Goal: Information Seeking & Learning: Learn about a topic

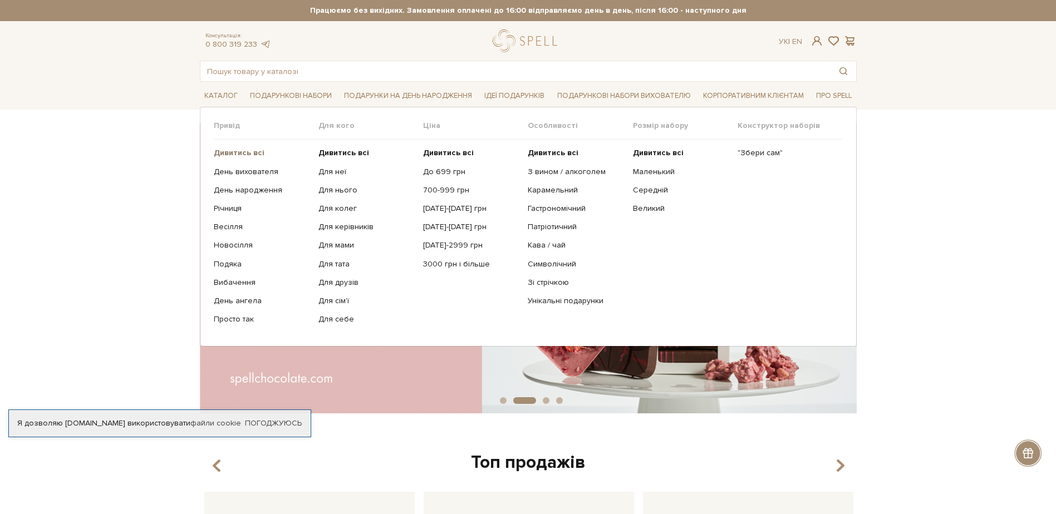
click at [232, 153] on b "Дивитись всі" at bounding box center [239, 152] width 51 height 9
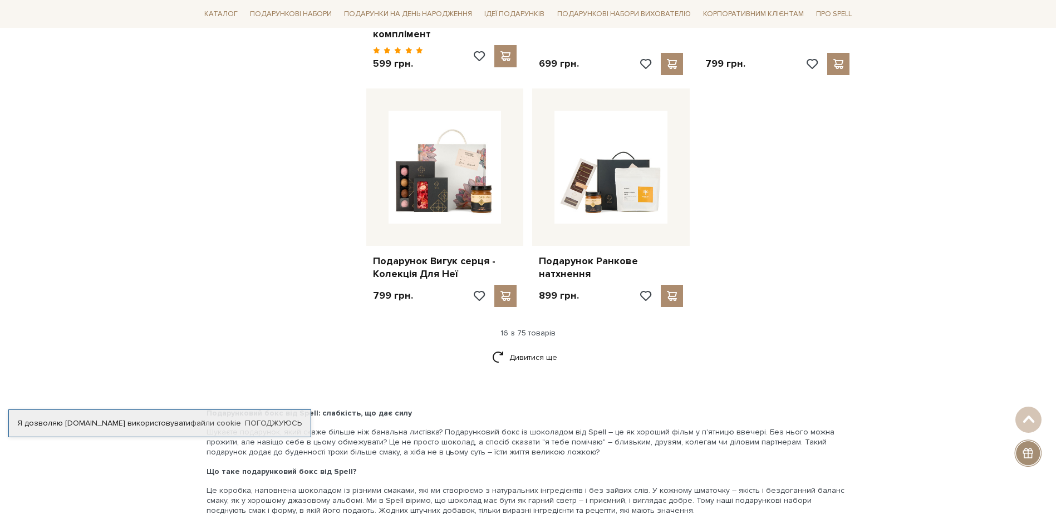
scroll to position [1299, 0]
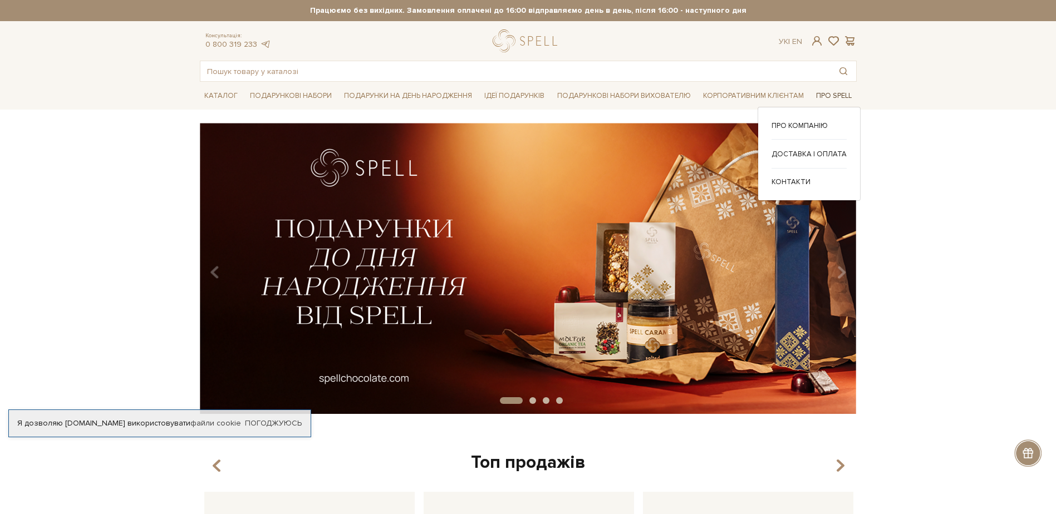
click at [840, 87] on link "Про Spell" at bounding box center [834, 95] width 45 height 17
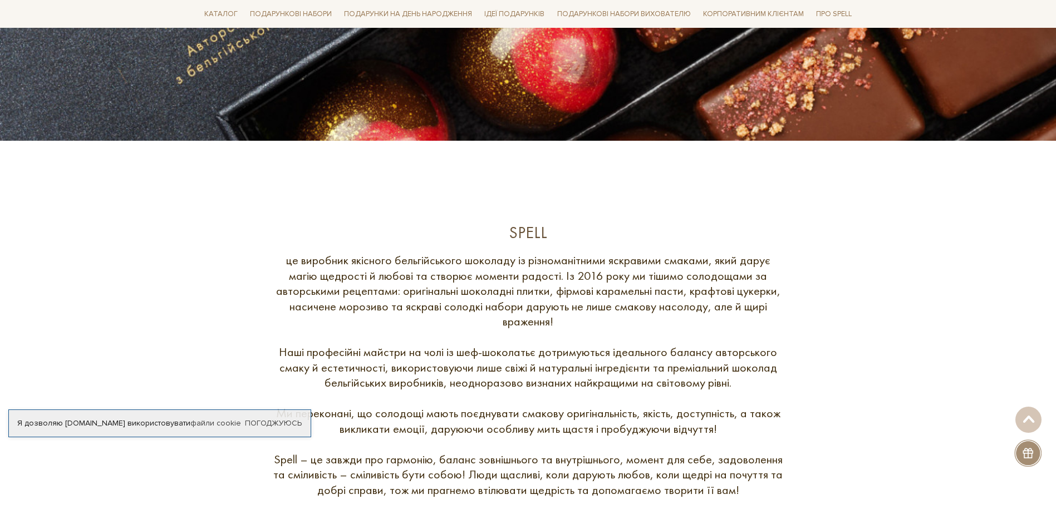
scroll to position [306, 0]
drag, startPoint x: 289, startPoint y: 263, endPoint x: 514, endPoint y: 260, distance: 225.5
click at [514, 260] on div "це виробник якісного бельгійського шоколаду із різноманітними яскравими смаками…" at bounding box center [528, 374] width 512 height 245
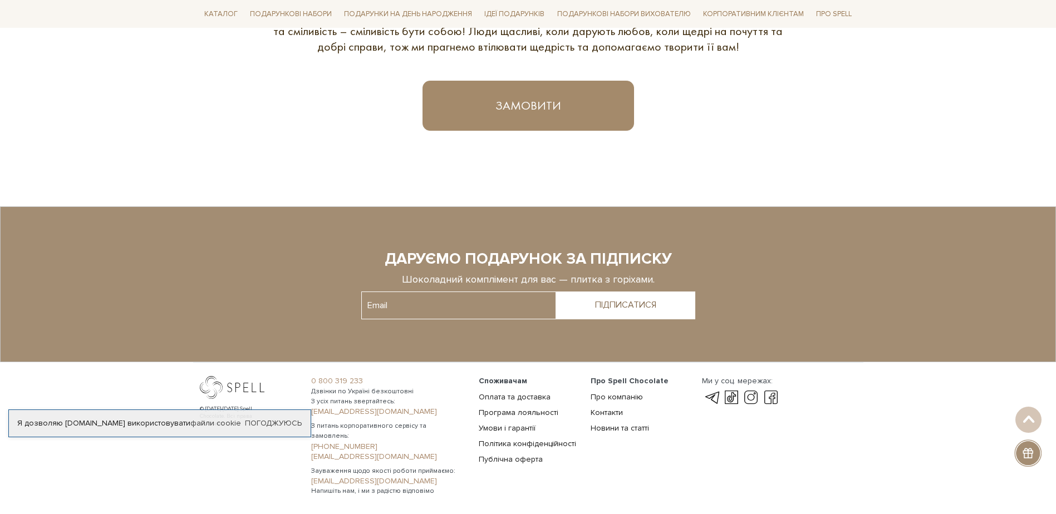
scroll to position [788, 0]
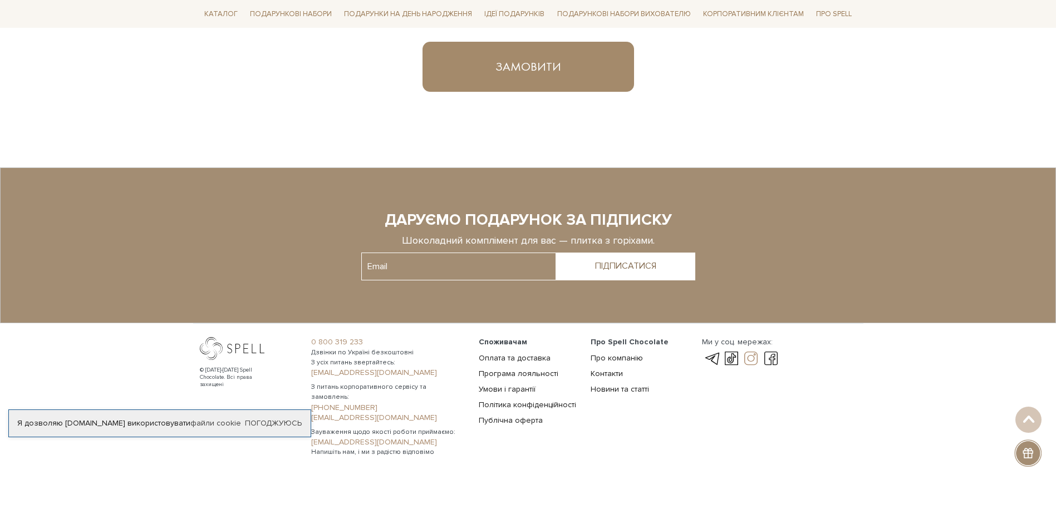
click at [752, 359] on link at bounding box center [751, 358] width 19 height 13
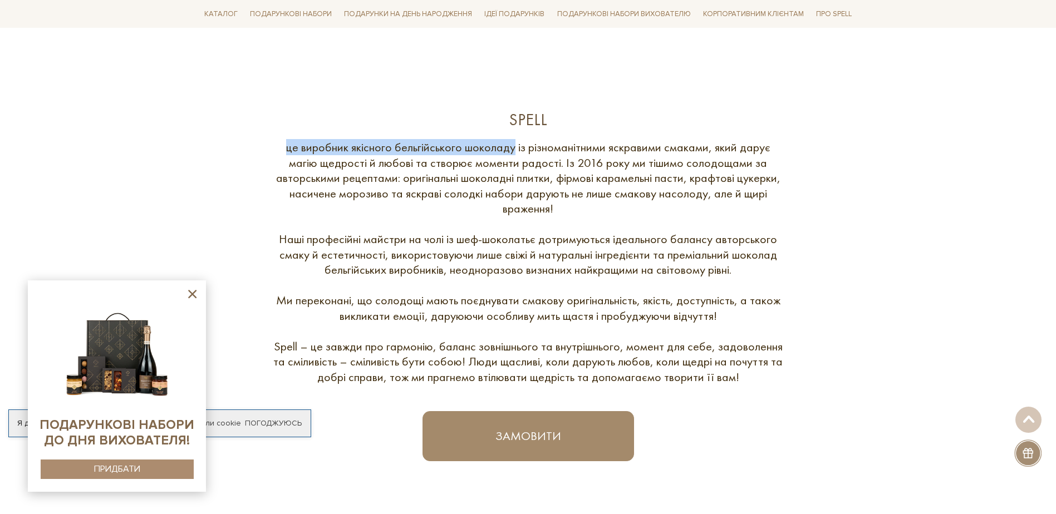
scroll to position [410, 0]
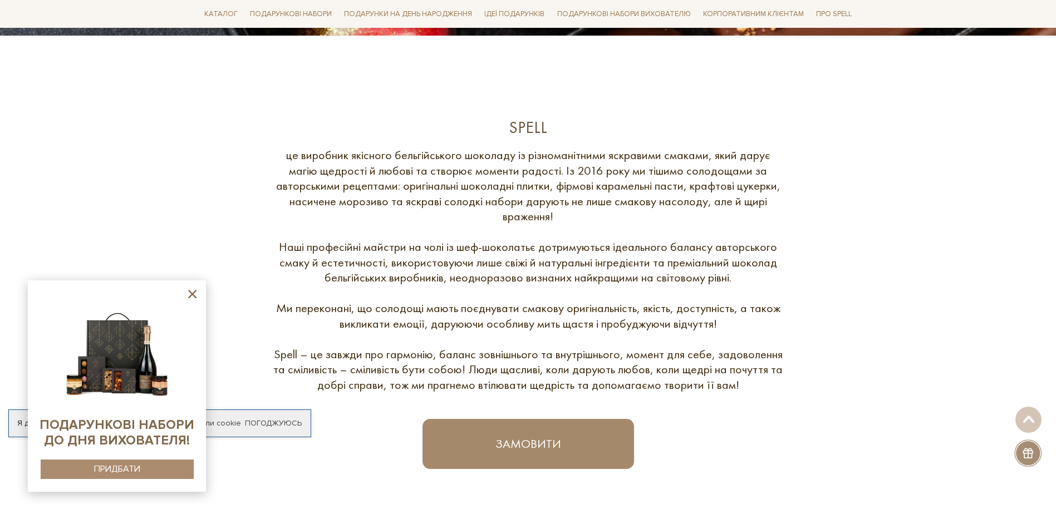
click at [562, 269] on div "це виробник якісного бельгійського шоколаду із різноманітними яскравими смаками…" at bounding box center [528, 270] width 512 height 245
click at [193, 298] on icon at bounding box center [192, 294] width 14 height 14
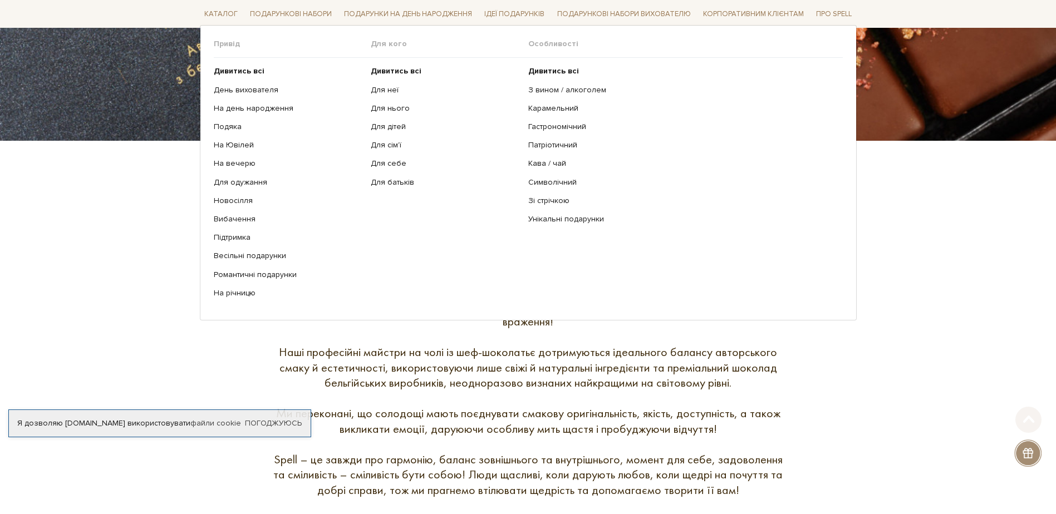
scroll to position [320, 0]
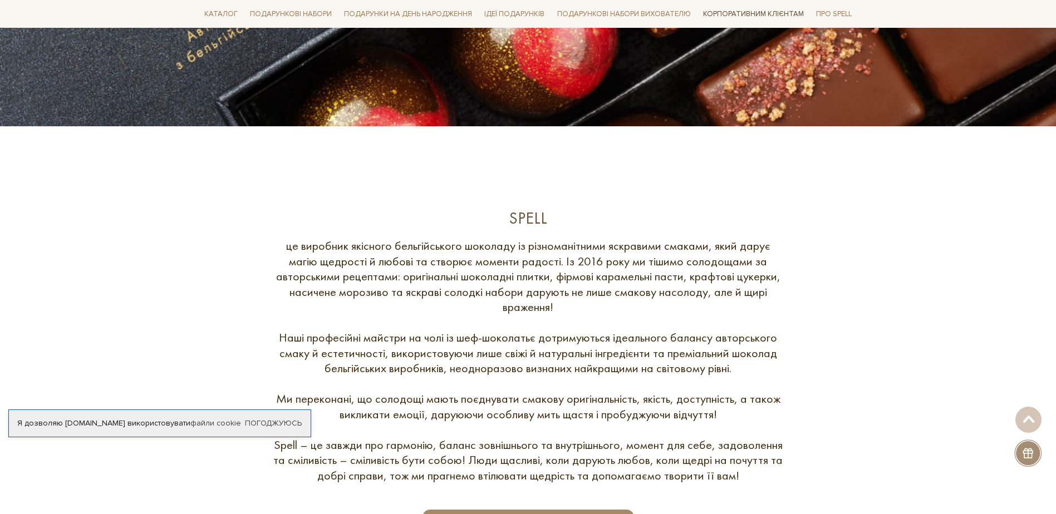
click at [780, 11] on link "Корпоративним клієнтам" at bounding box center [754, 13] width 110 height 19
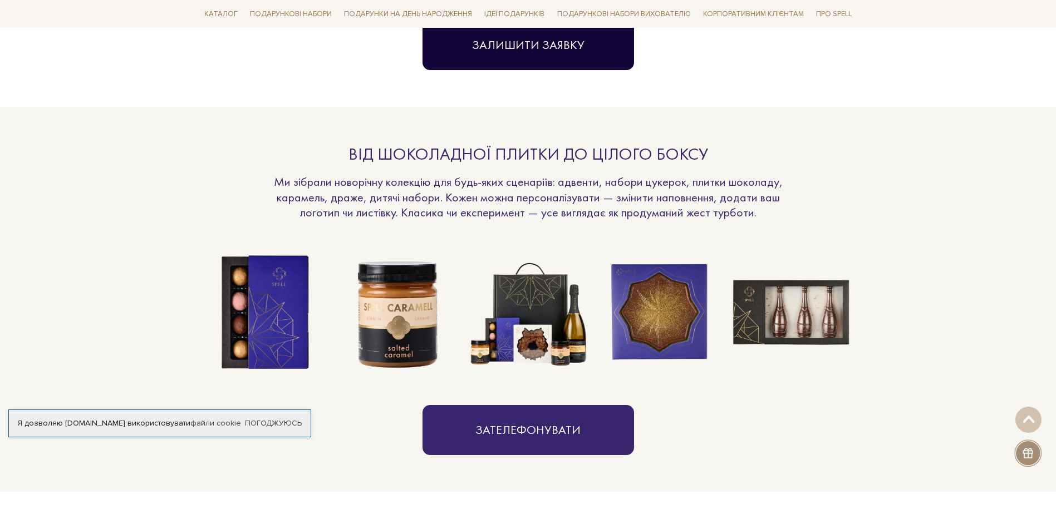
scroll to position [756, 0]
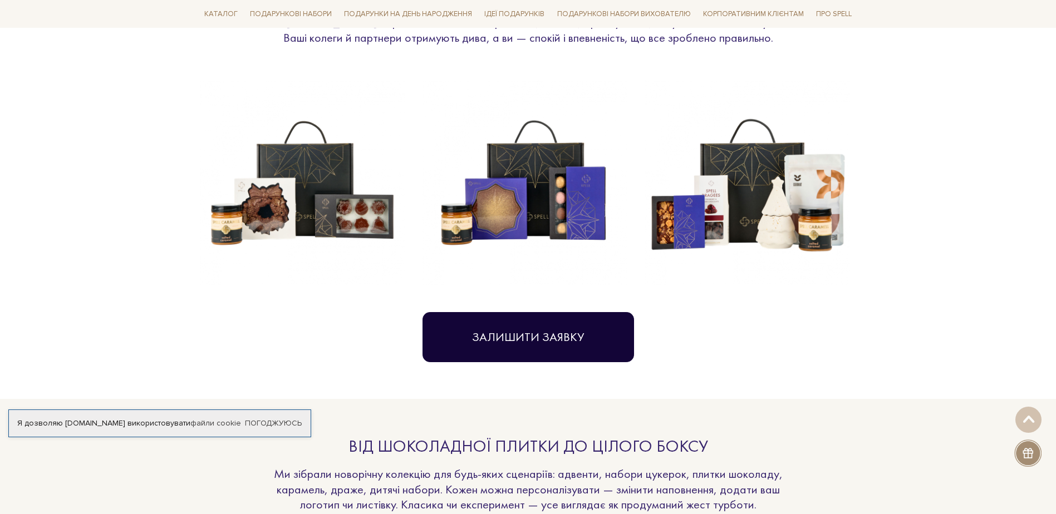
click at [538, 337] on button "Залишити заявку" at bounding box center [529, 337] width 212 height 50
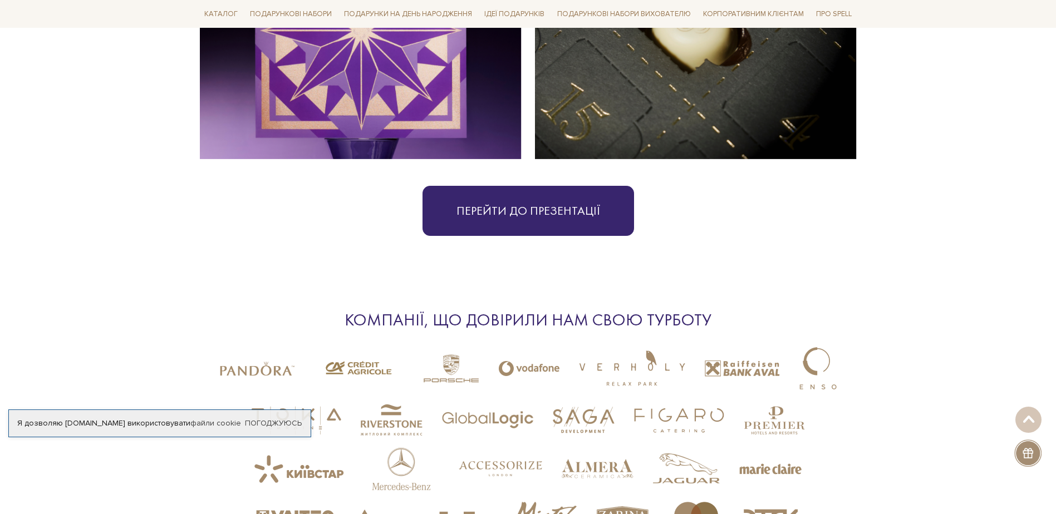
scroll to position [2687, 0]
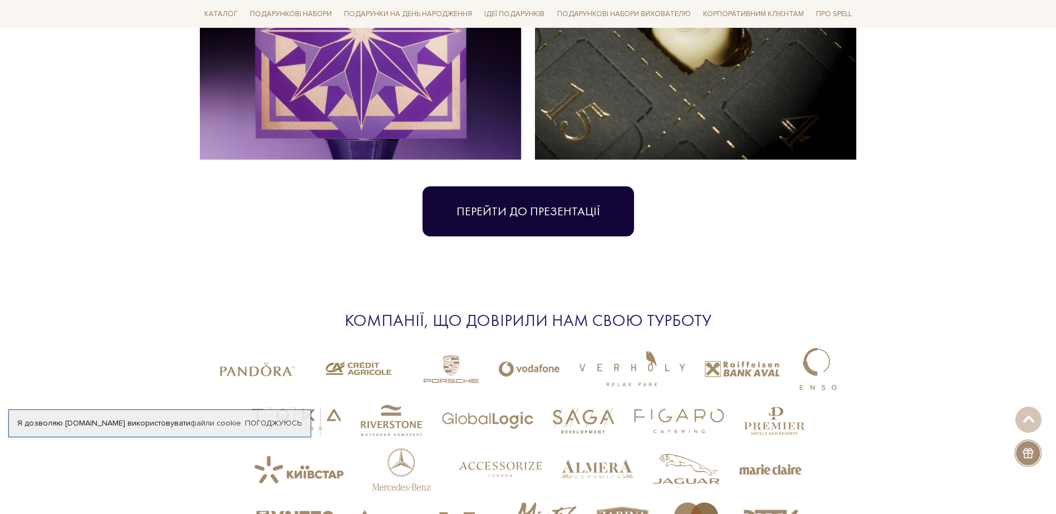
click at [525, 204] on link "Перейти до презентації" at bounding box center [529, 212] width 212 height 50
